Goal: Transaction & Acquisition: Download file/media

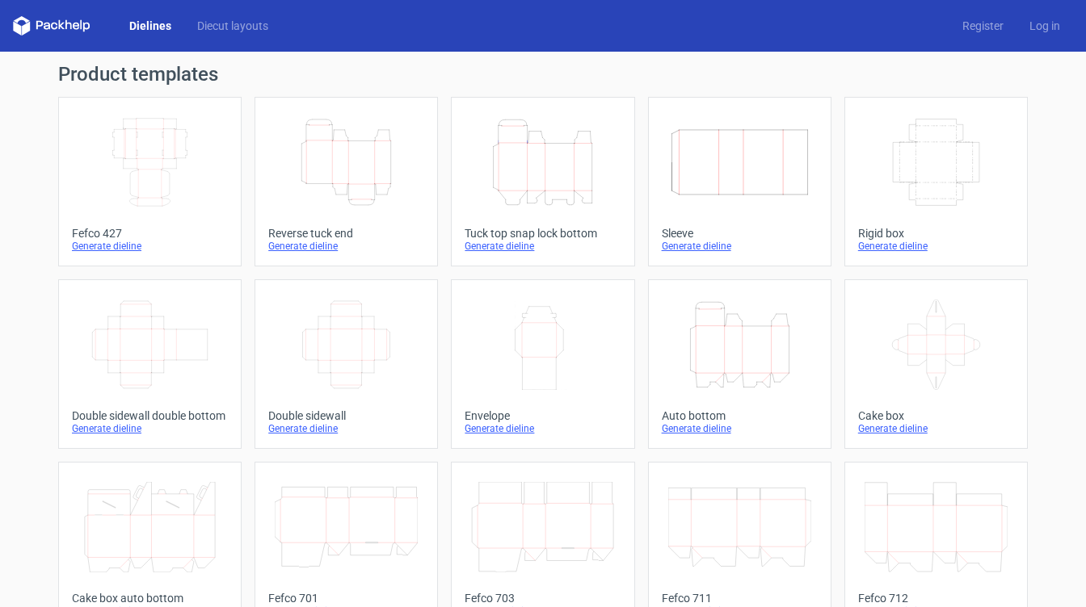
click at [553, 189] on icon "Height Depth Width" at bounding box center [542, 162] width 143 height 90
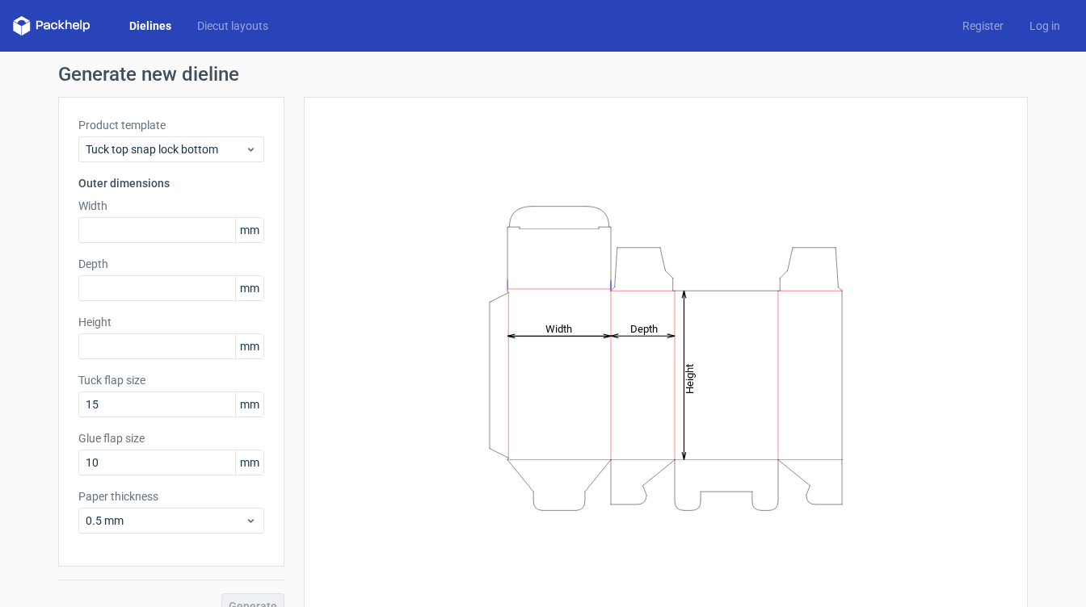
click at [258, 232] on span "mm" at bounding box center [249, 230] width 28 height 24
click at [149, 233] on input "text" at bounding box center [171, 230] width 186 height 26
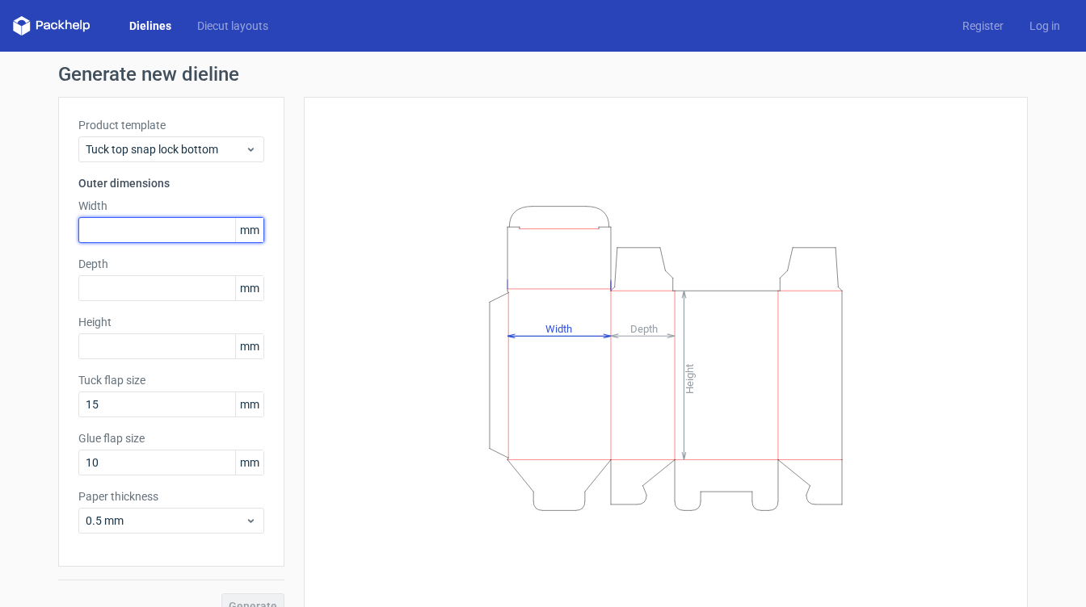
click at [149, 233] on input "text" at bounding box center [171, 230] width 186 height 26
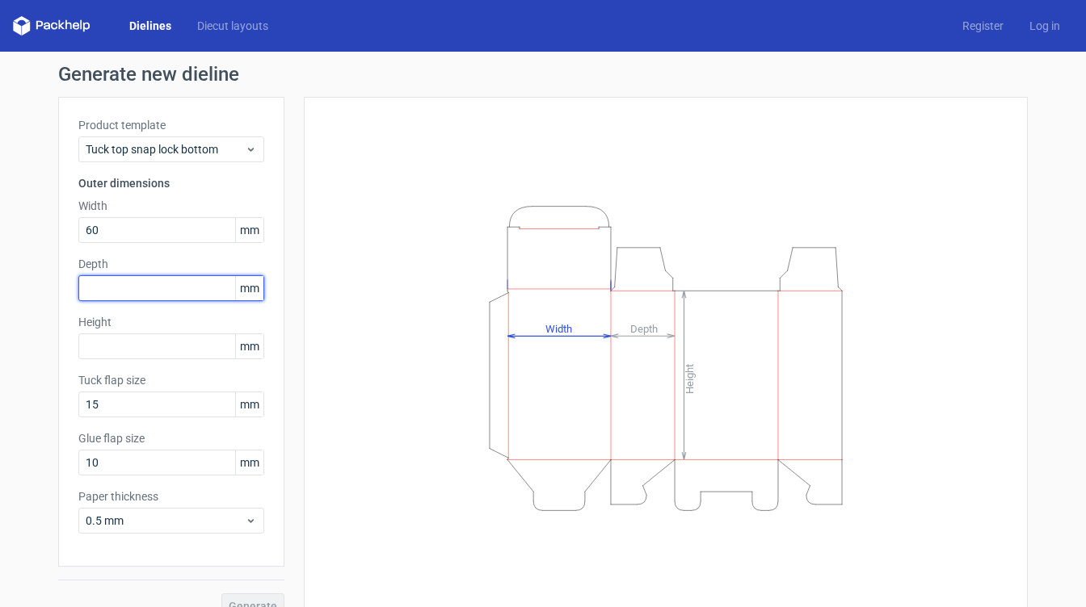
click at [132, 293] on input "text" at bounding box center [171, 288] width 186 height 26
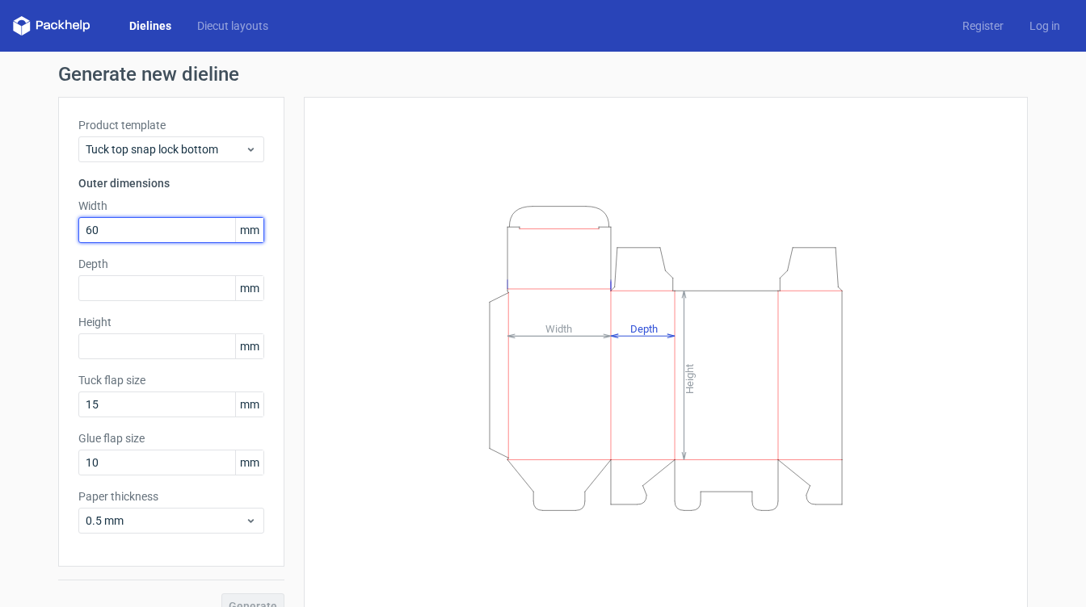
click at [136, 225] on input "60" at bounding box center [171, 230] width 186 height 26
click at [132, 226] on input "60" at bounding box center [171, 230] width 186 height 26
click at [129, 227] on input "60" at bounding box center [171, 230] width 186 height 26
drag, startPoint x: 129, startPoint y: 227, endPoint x: 65, endPoint y: 228, distance: 63.8
click at [65, 228] on div "Product template Tuck top snap lock bottom Outer dimensions Width 60 mm Depth m…" at bounding box center [171, 332] width 226 height 470
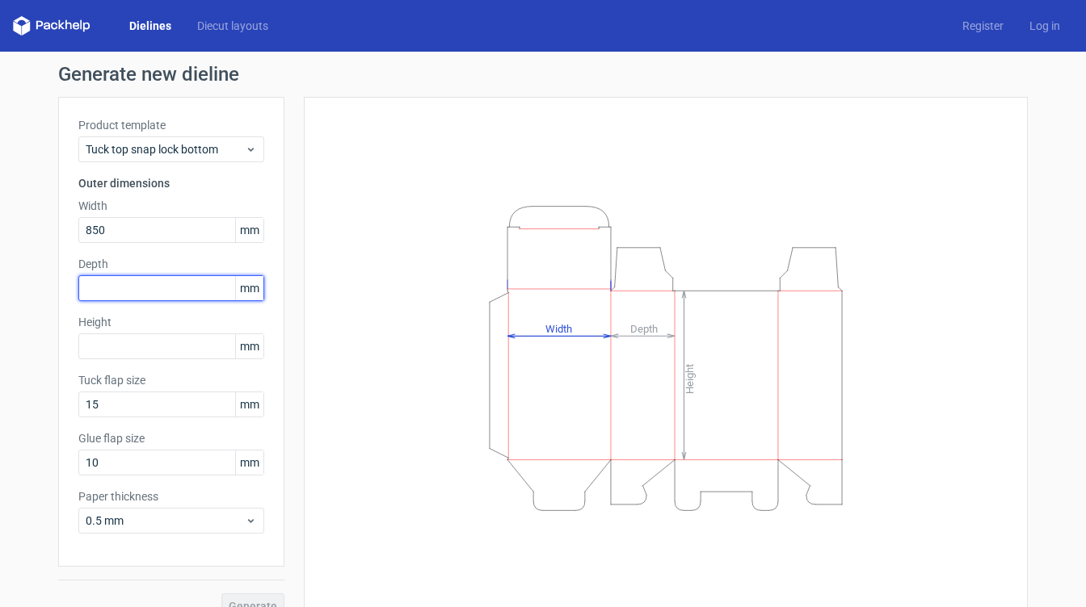
click at [90, 285] on div "Depth mm" at bounding box center [171, 278] width 186 height 45
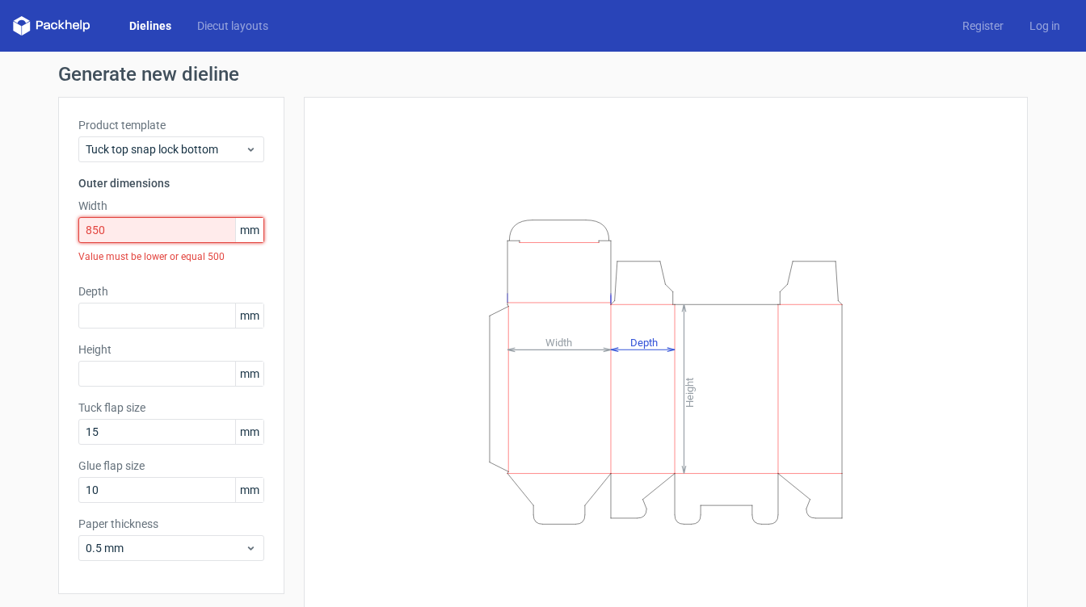
click at [118, 229] on input "850" at bounding box center [171, 230] width 186 height 26
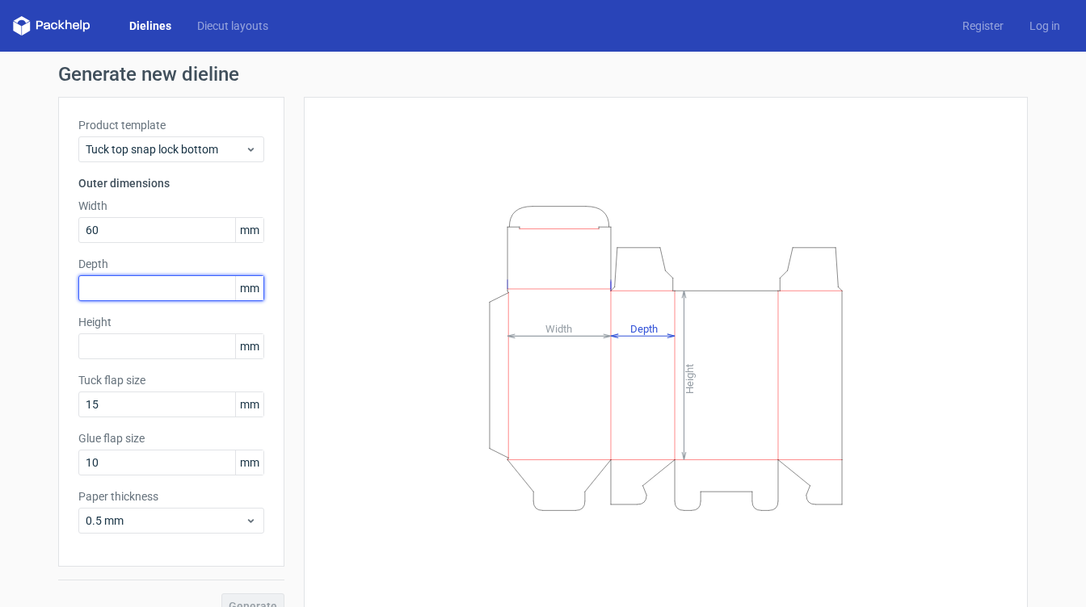
click at [186, 285] on input "text" at bounding box center [171, 288] width 186 height 26
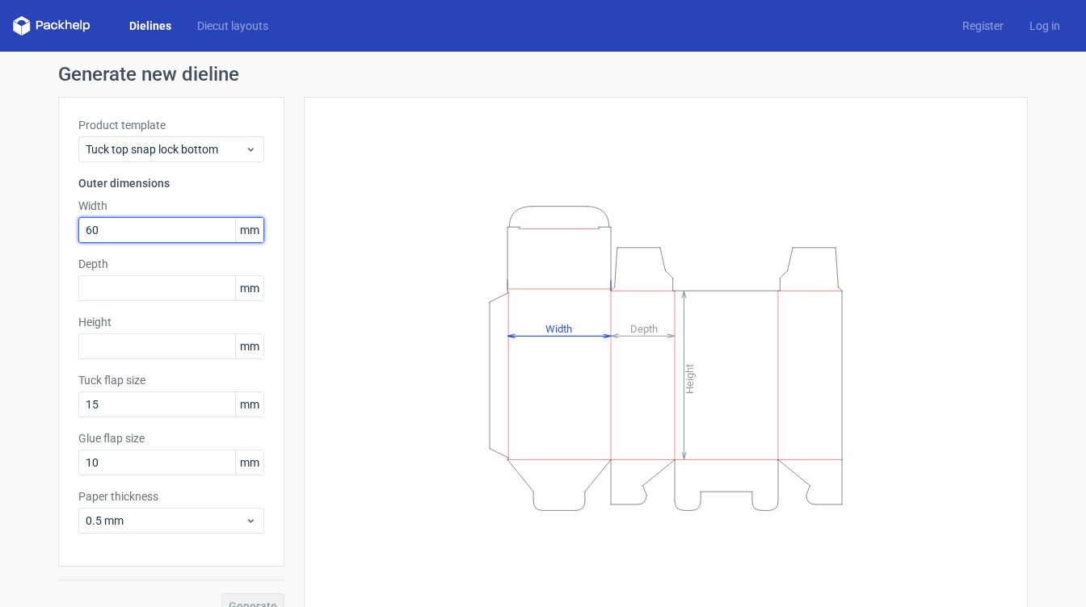
click at [158, 235] on input "60" at bounding box center [171, 230] width 186 height 26
type input "85"
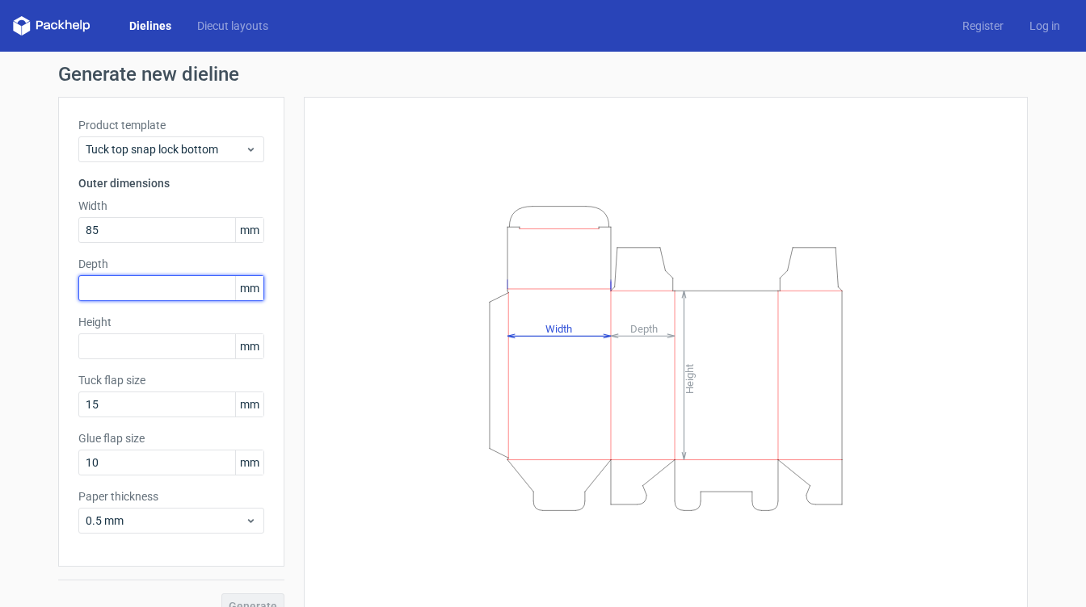
click at [123, 290] on input "text" at bounding box center [171, 288] width 186 height 26
type input "60"
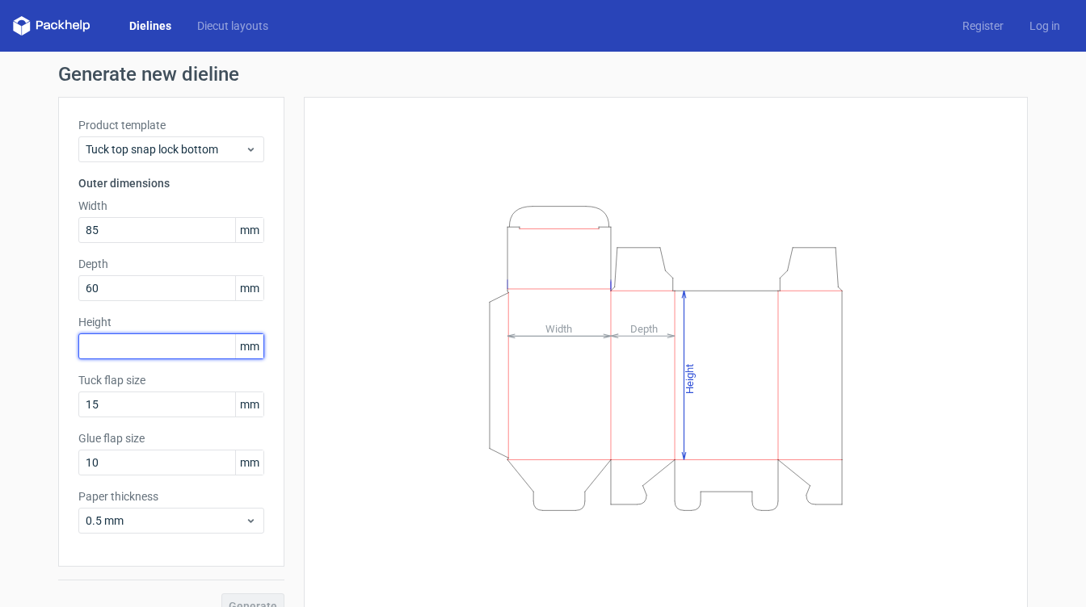
click at [117, 349] on input "text" at bounding box center [171, 347] width 186 height 26
type input "85"
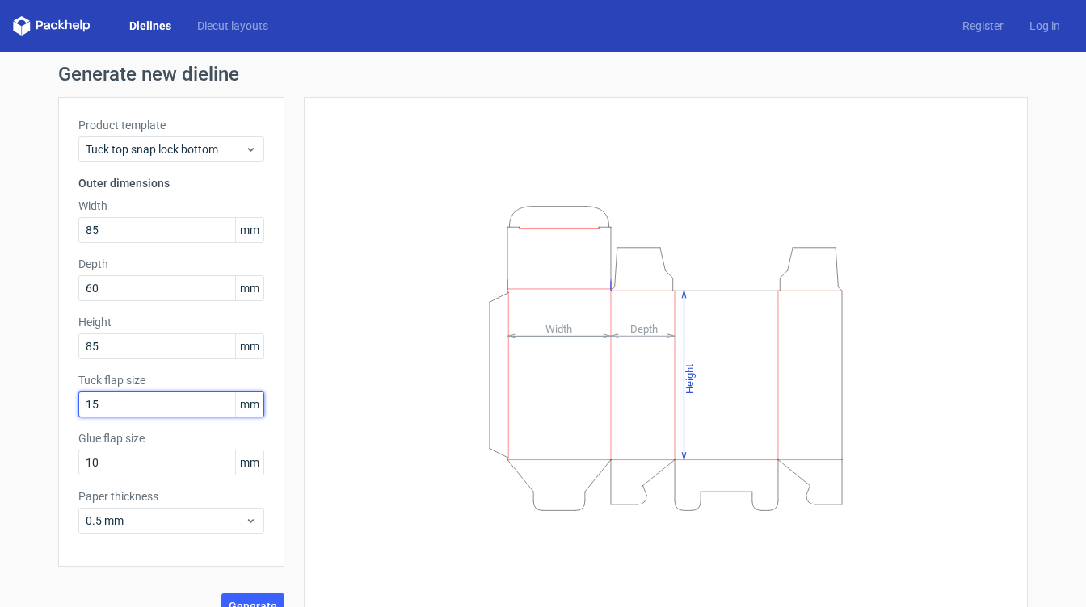
click at [202, 401] on input "15" at bounding box center [171, 405] width 186 height 26
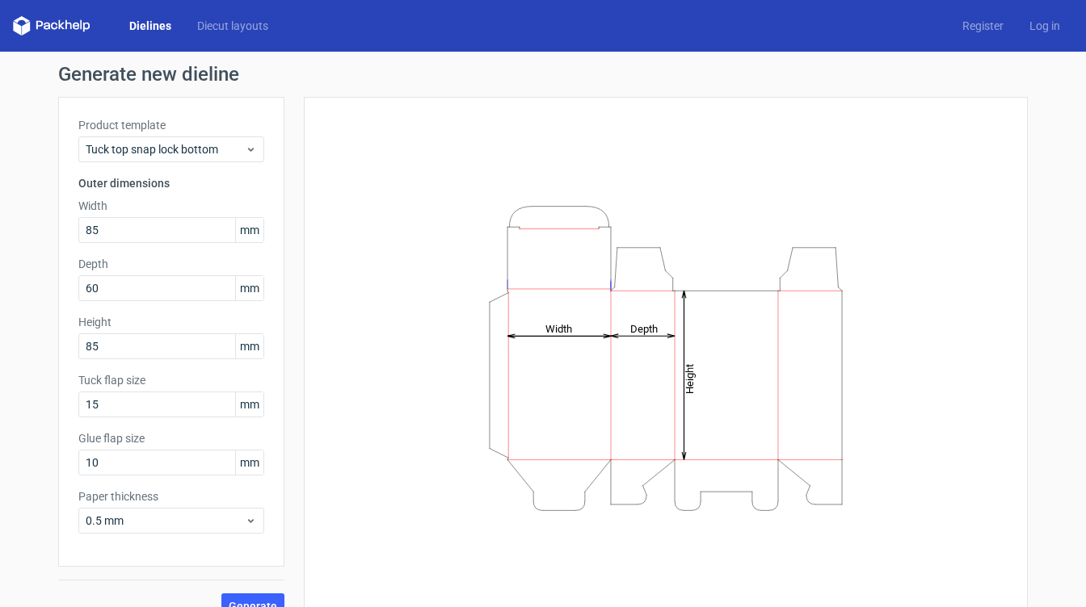
click at [214, 378] on label "Tuck flap size" at bounding box center [171, 380] width 186 height 16
click at [246, 601] on span "Generate" at bounding box center [253, 606] width 48 height 11
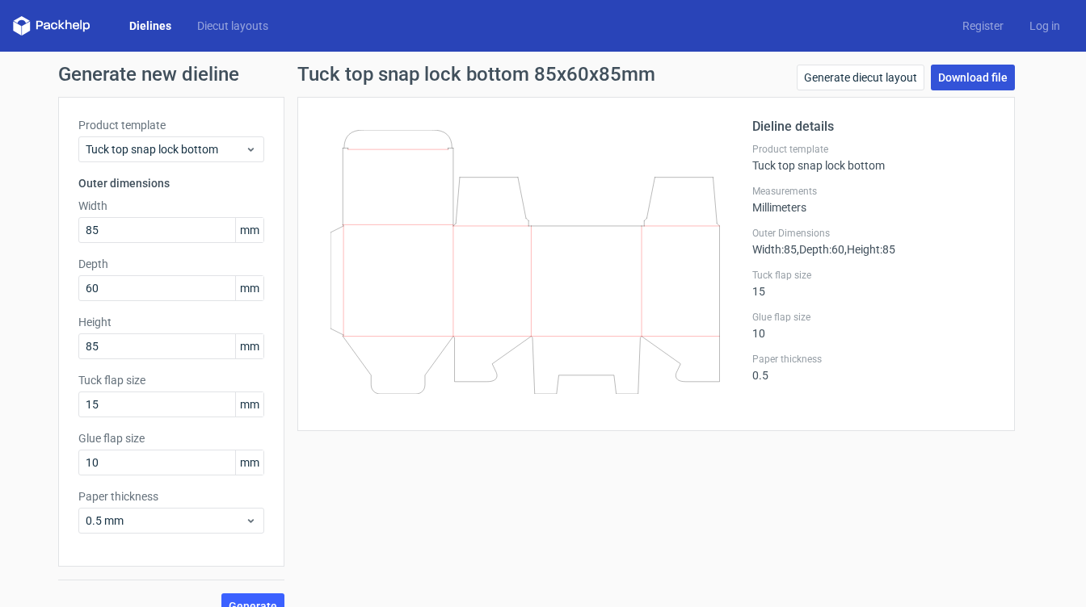
click at [994, 78] on link "Download file" at bounding box center [973, 78] width 84 height 26
